Goal: Task Accomplishment & Management: Use online tool/utility

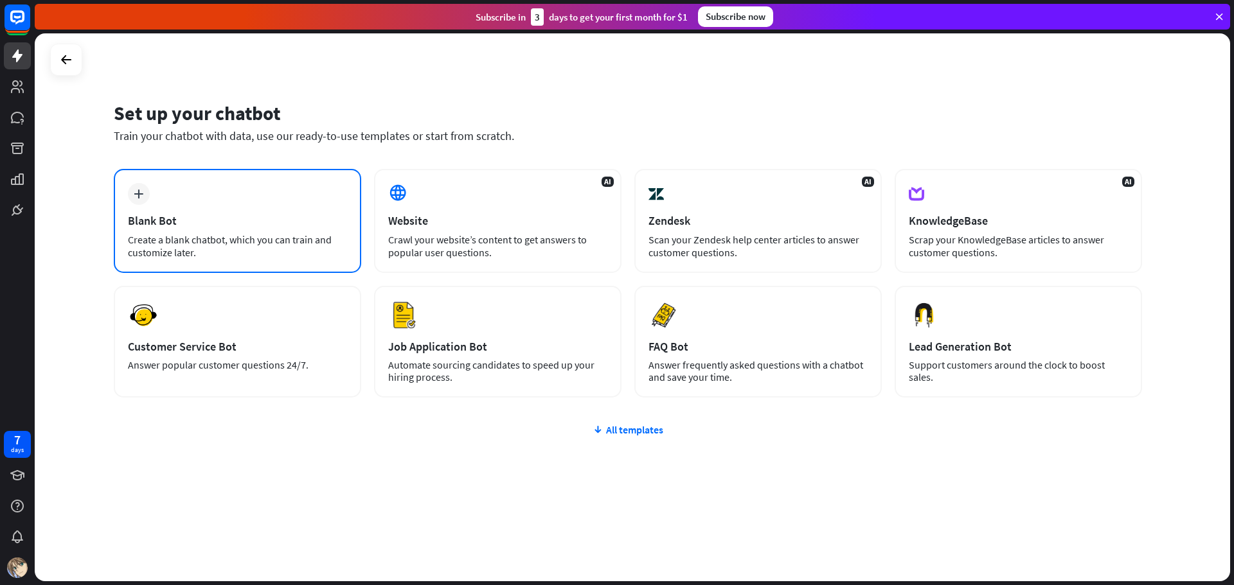
click at [216, 222] on div "Blank Bot" at bounding box center [237, 220] width 219 height 15
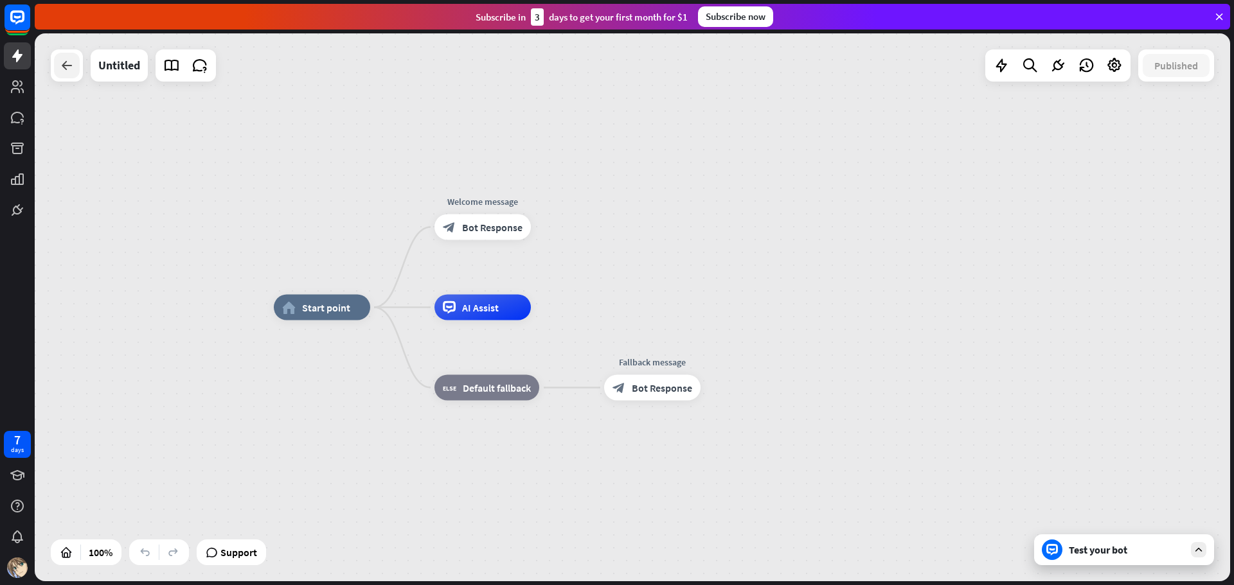
click at [65, 68] on icon at bounding box center [66, 65] width 15 height 15
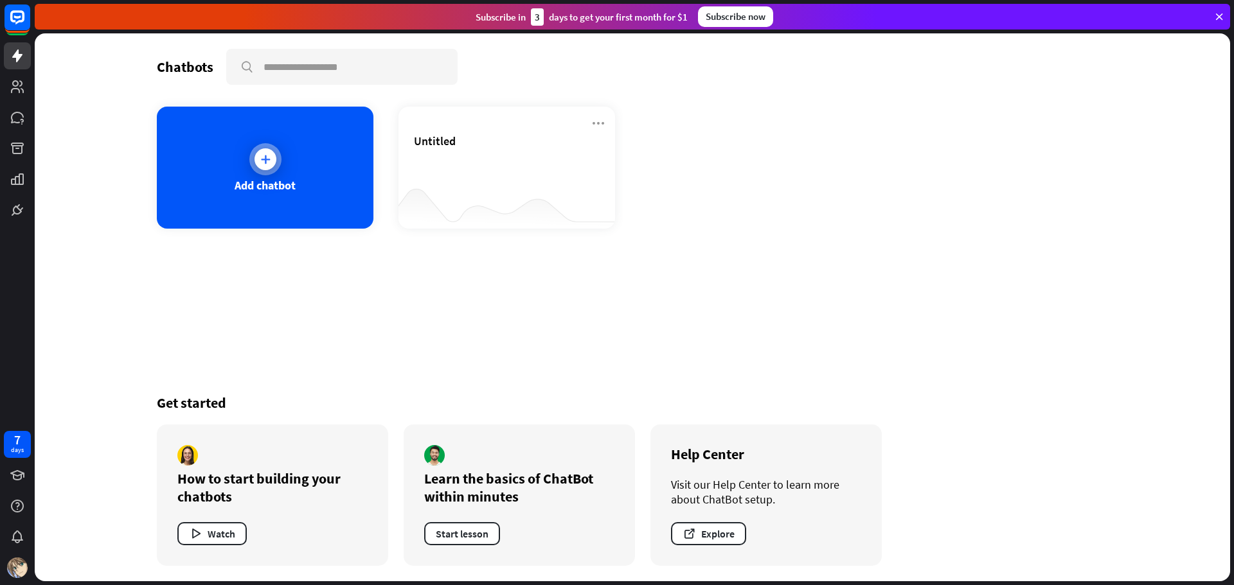
click at [269, 163] on icon at bounding box center [265, 159] width 13 height 13
